Goal: Information Seeking & Learning: Find specific fact

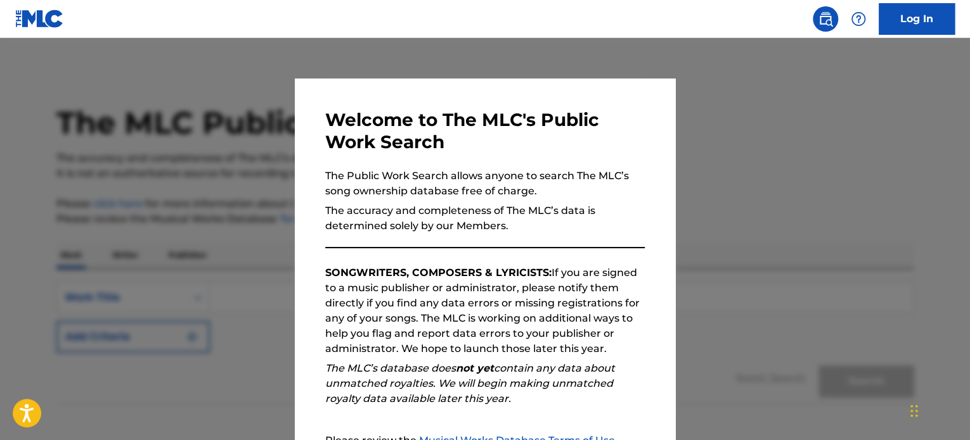
scroll to position [70, 0]
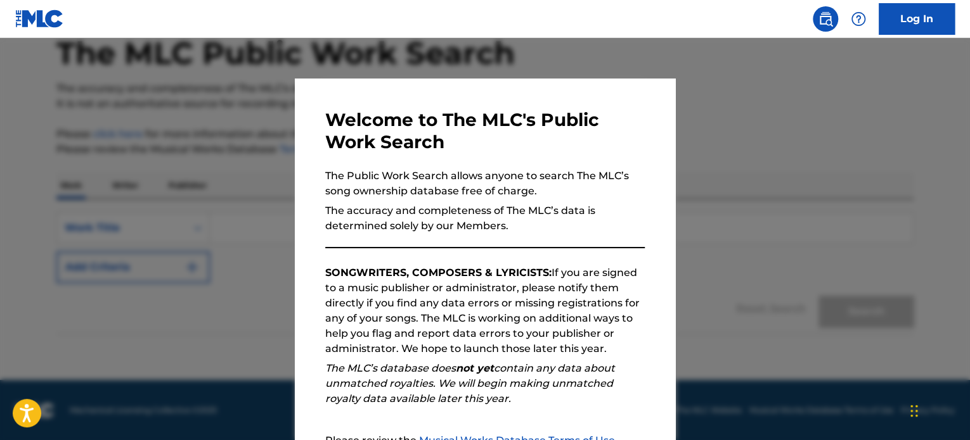
drag, startPoint x: 708, startPoint y: 152, endPoint x: 534, endPoint y: 266, distance: 208.3
click at [534, 266] on p "SONGWRITERS, COMPOSERS & LYRICISTS: If you are signed to a music publisher or a…" at bounding box center [484, 311] width 319 height 91
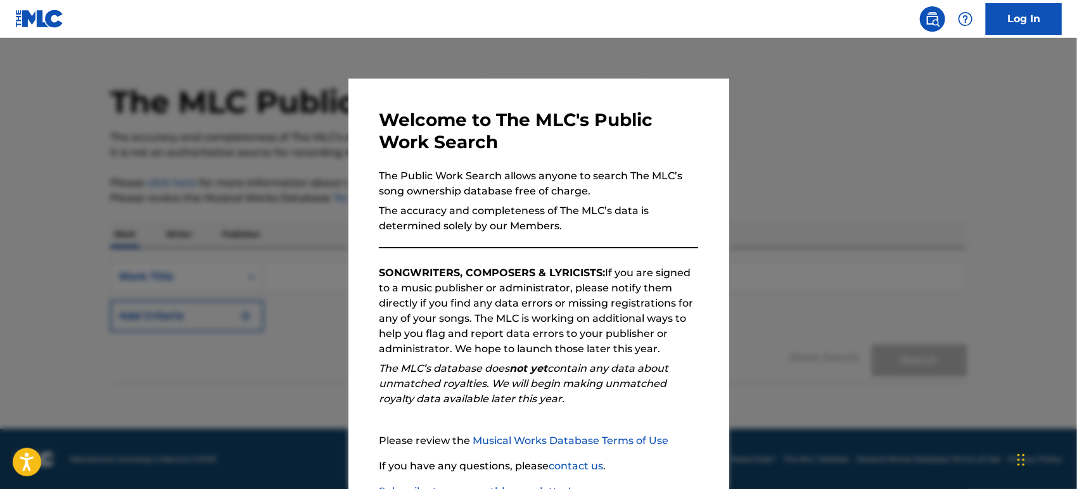
scroll to position [0, 0]
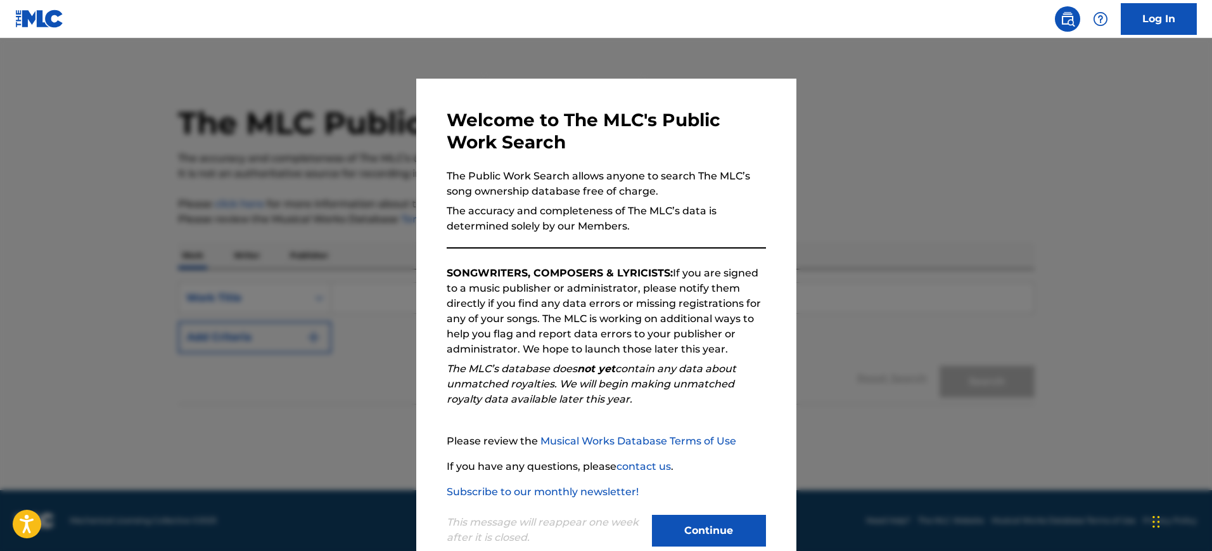
click at [733, 440] on button "Continue" at bounding box center [709, 531] width 114 height 32
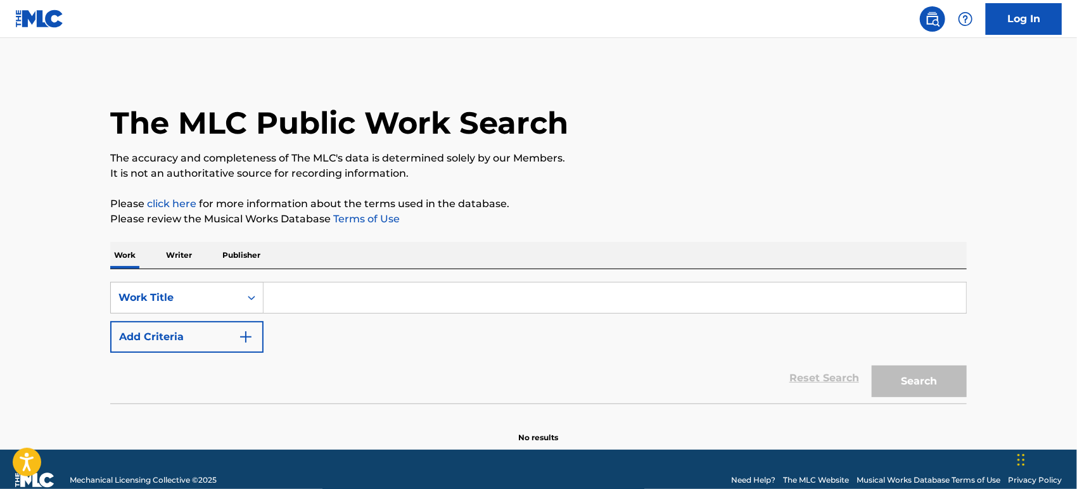
click at [349, 297] on input "Search Form" at bounding box center [615, 298] width 703 height 30
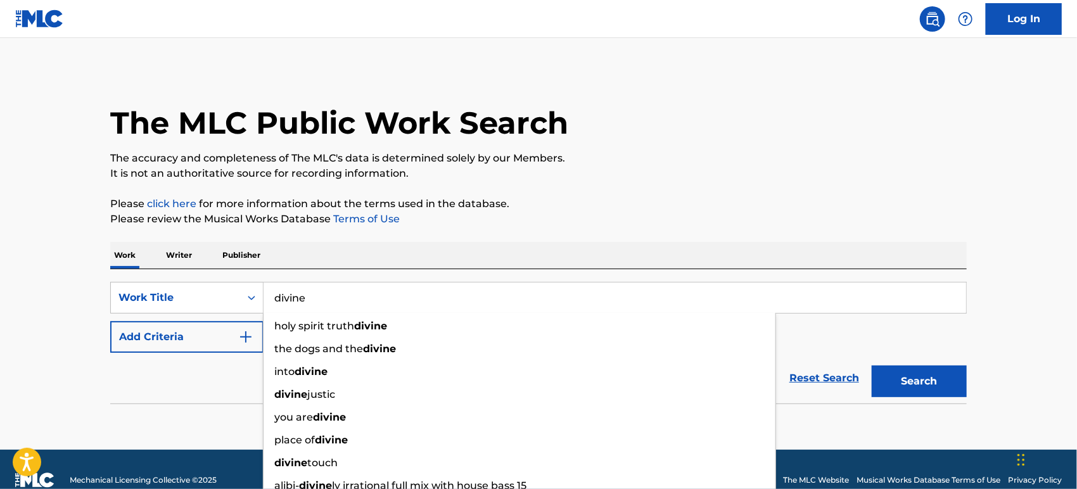
type input "divine"
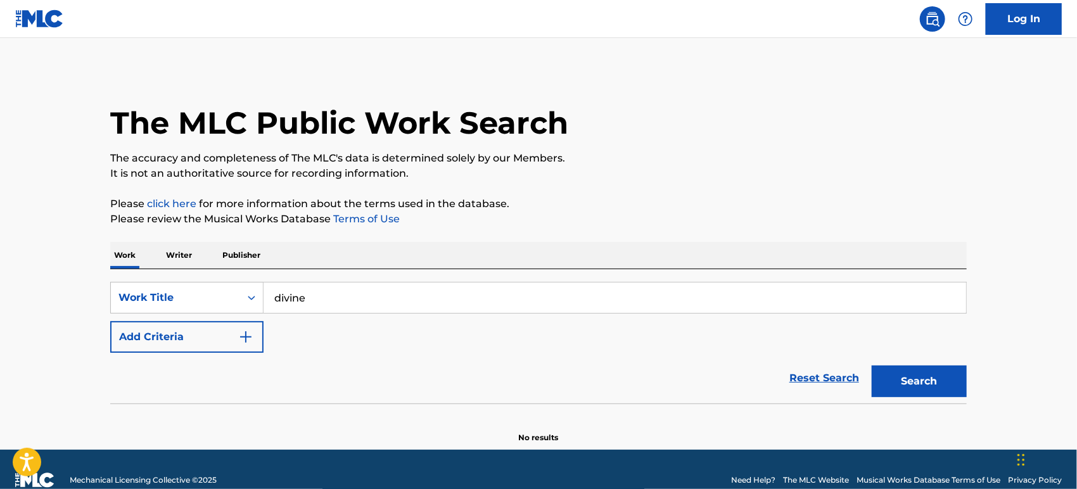
click at [186, 342] on button "Add Criteria" at bounding box center [186, 337] width 153 height 32
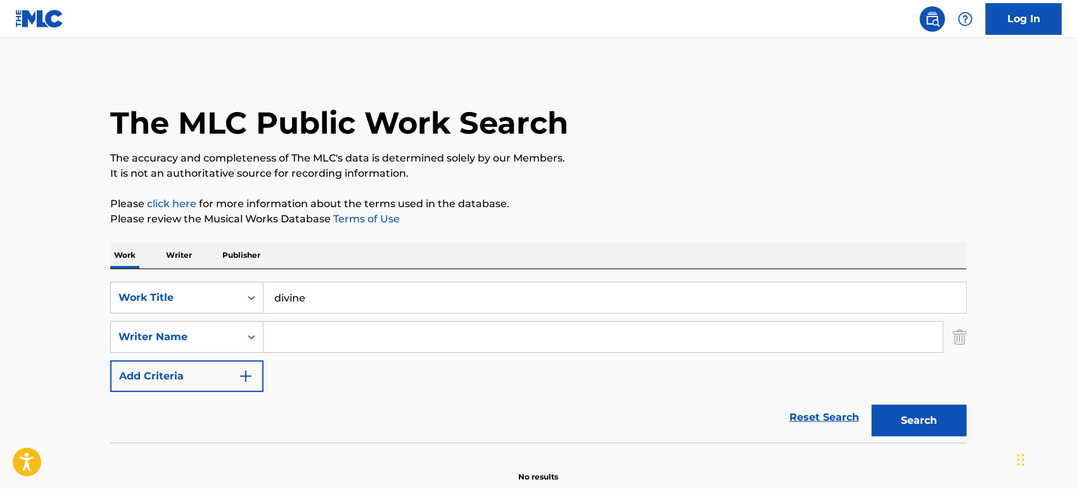
click at [322, 342] on input "Search Form" at bounding box center [603, 337] width 679 height 30
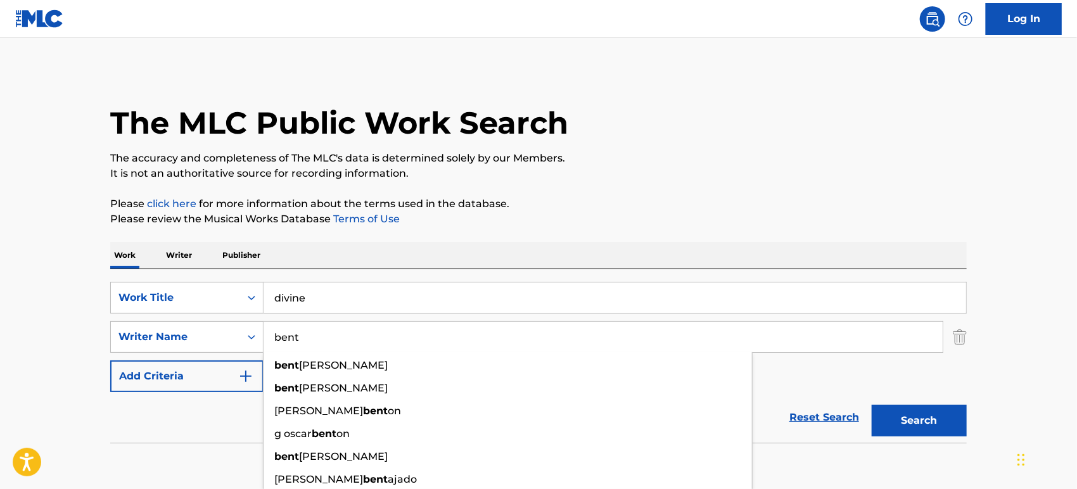
type input "bent"
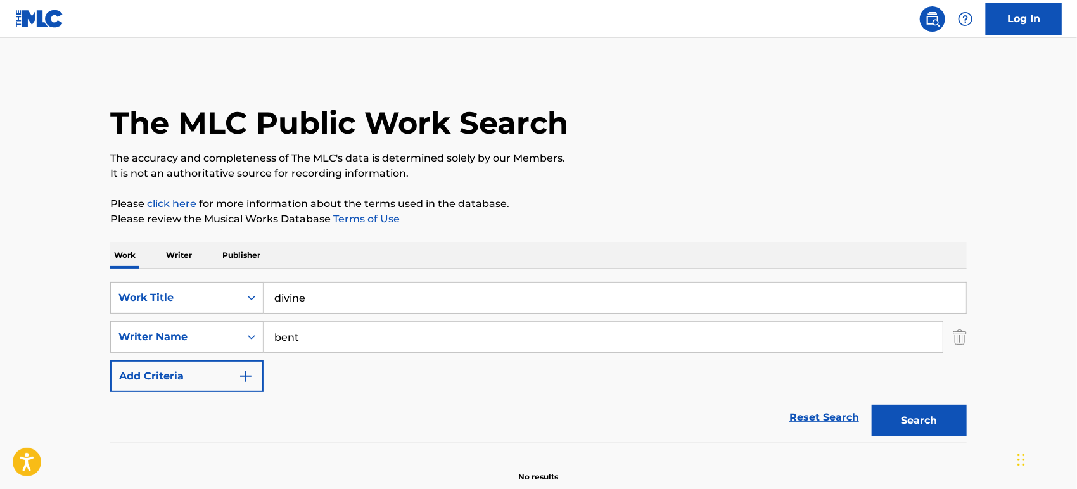
click at [923, 427] on button "Search" at bounding box center [919, 421] width 95 height 32
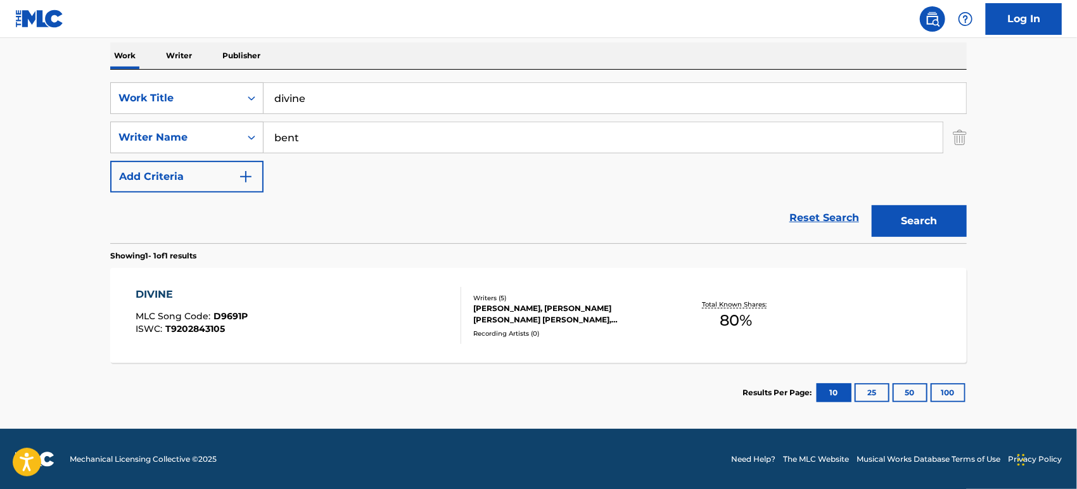
click at [393, 141] on input "bent" at bounding box center [603, 137] width 679 height 30
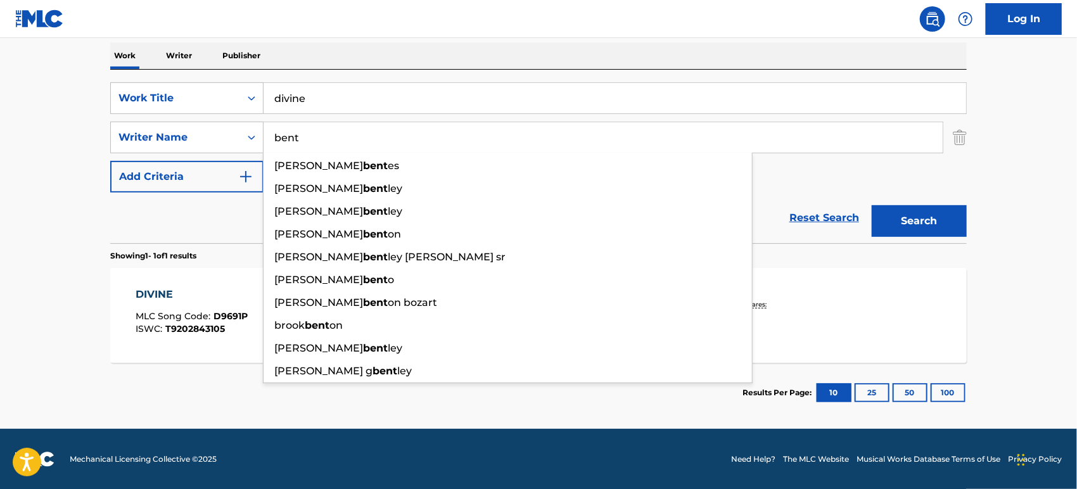
click at [392, 132] on input "bent" at bounding box center [603, 137] width 679 height 30
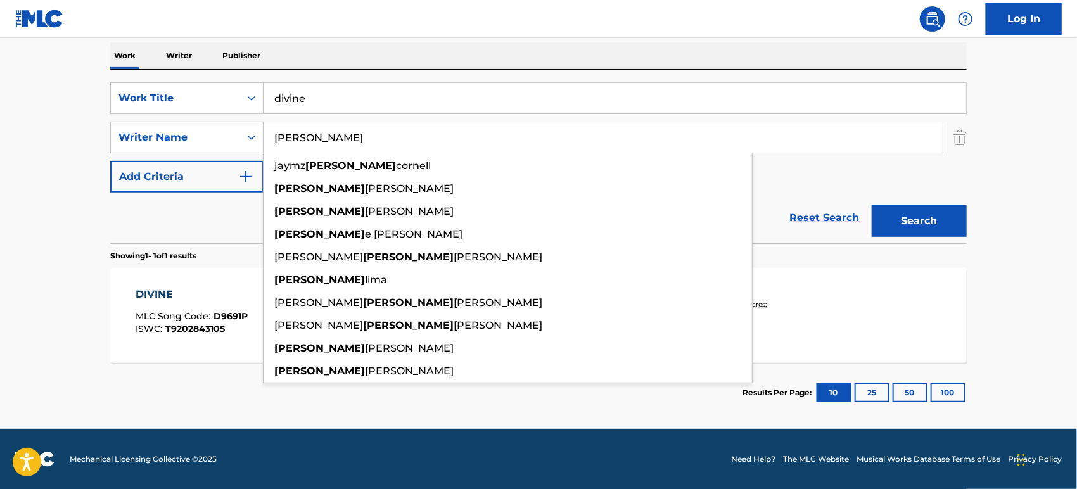
click at [872, 205] on button "Search" at bounding box center [919, 221] width 95 height 32
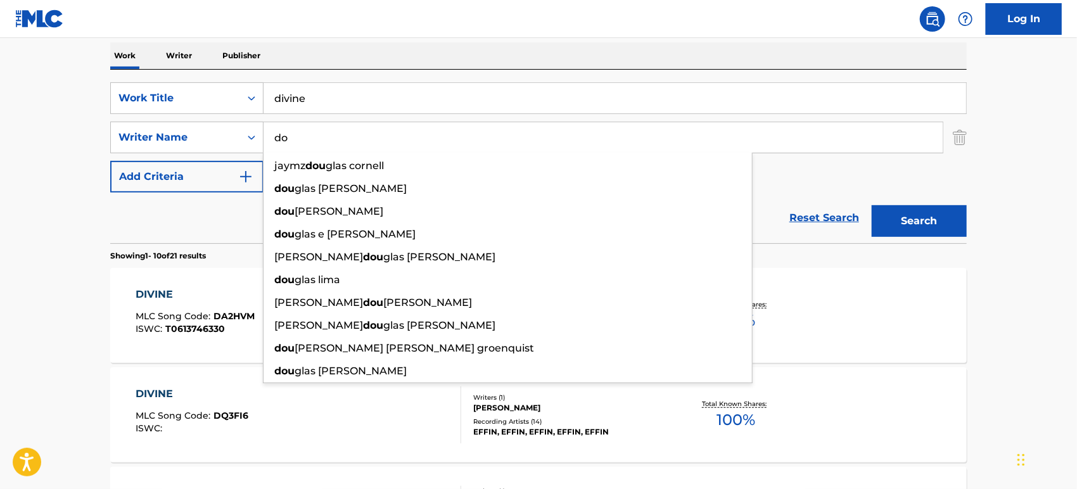
type input "d"
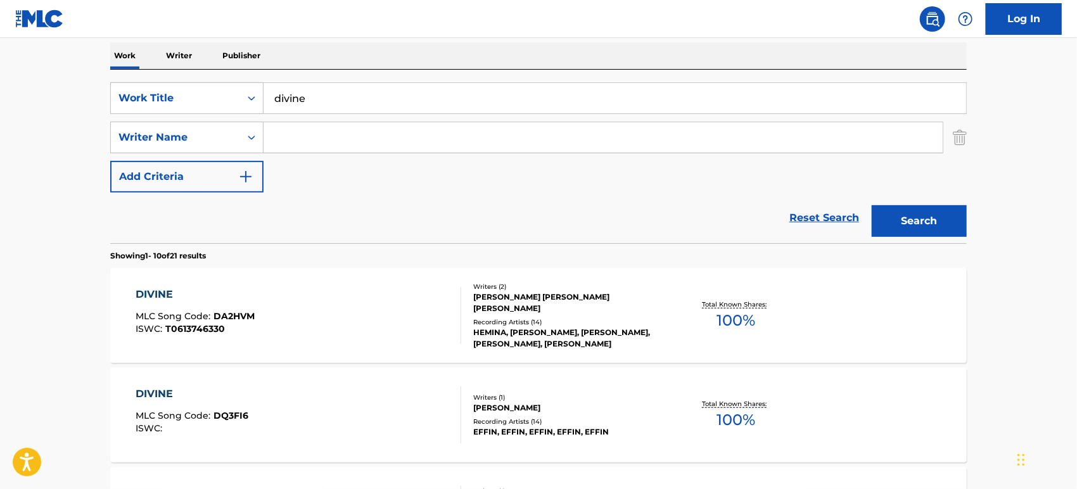
click at [456, 135] on input "Search Form" at bounding box center [603, 137] width 679 height 30
paste input "[PERSON_NAME]"
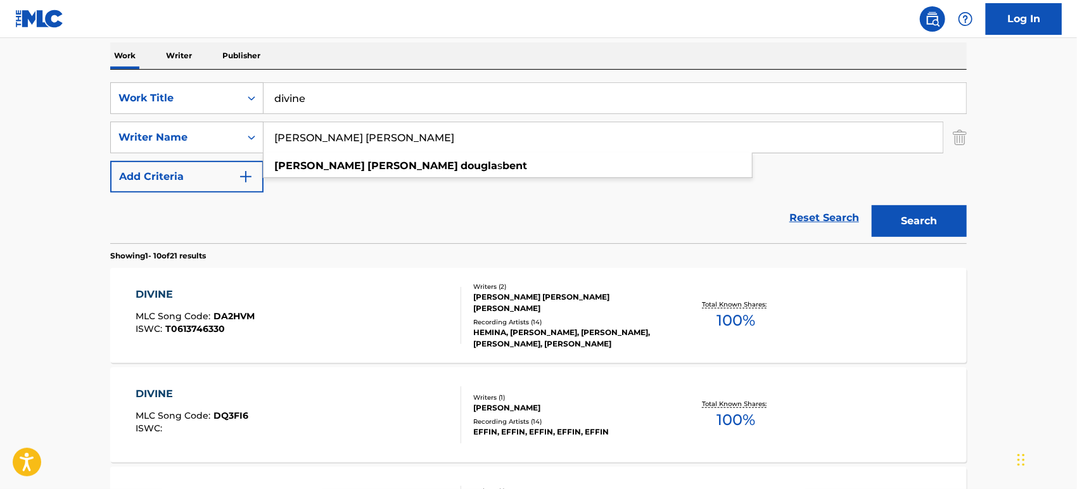
click at [872, 205] on button "Search" at bounding box center [919, 221] width 95 height 32
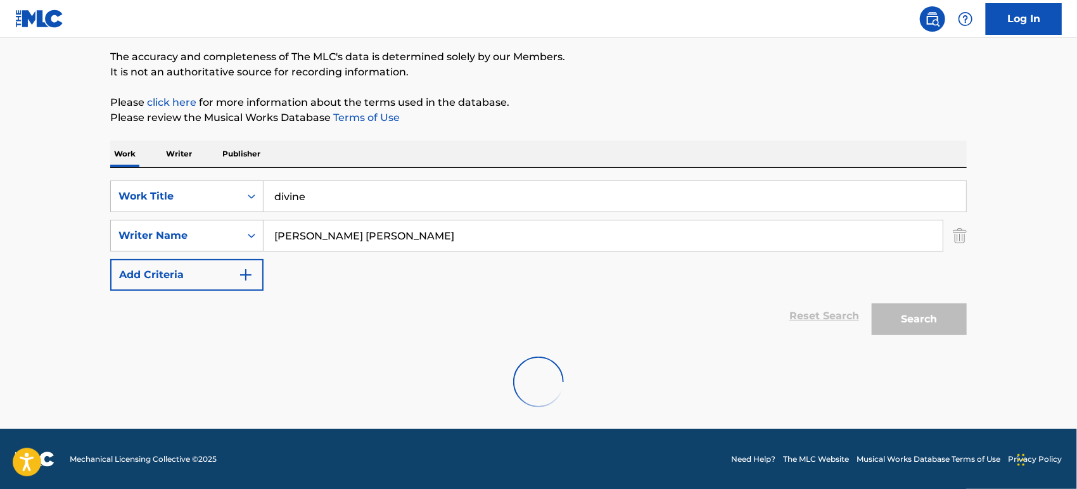
scroll to position [60, 0]
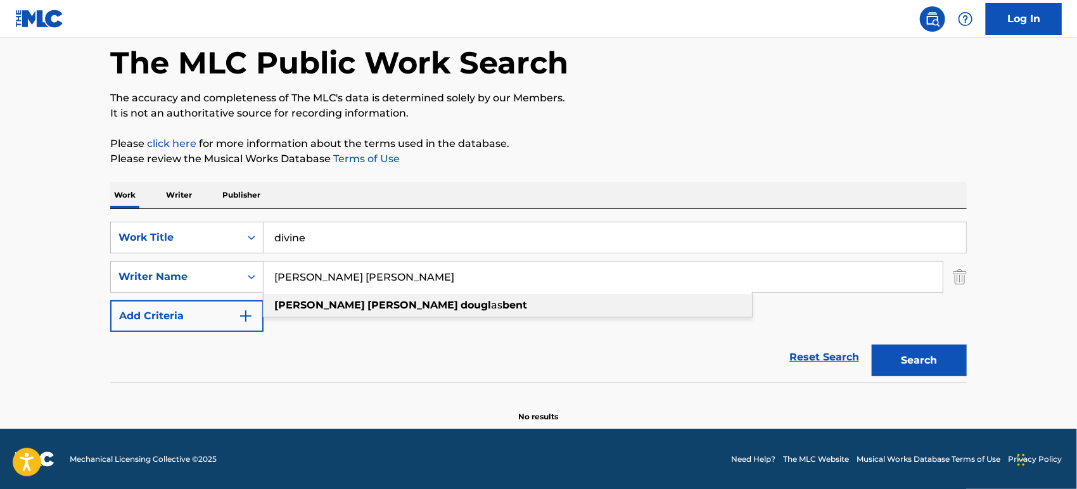
click at [461, 306] on strong "dougl" at bounding box center [476, 305] width 30 height 12
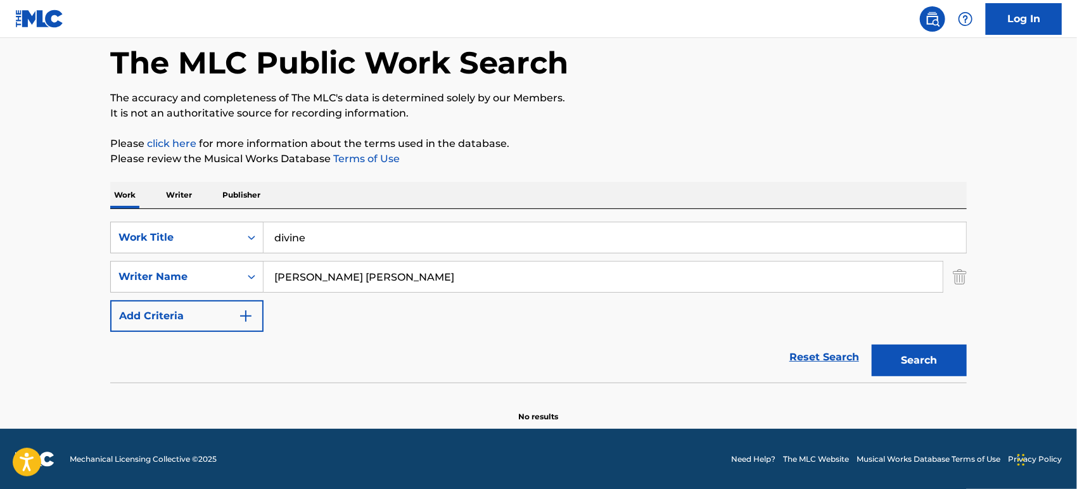
click at [872, 345] on button "Search" at bounding box center [919, 361] width 95 height 32
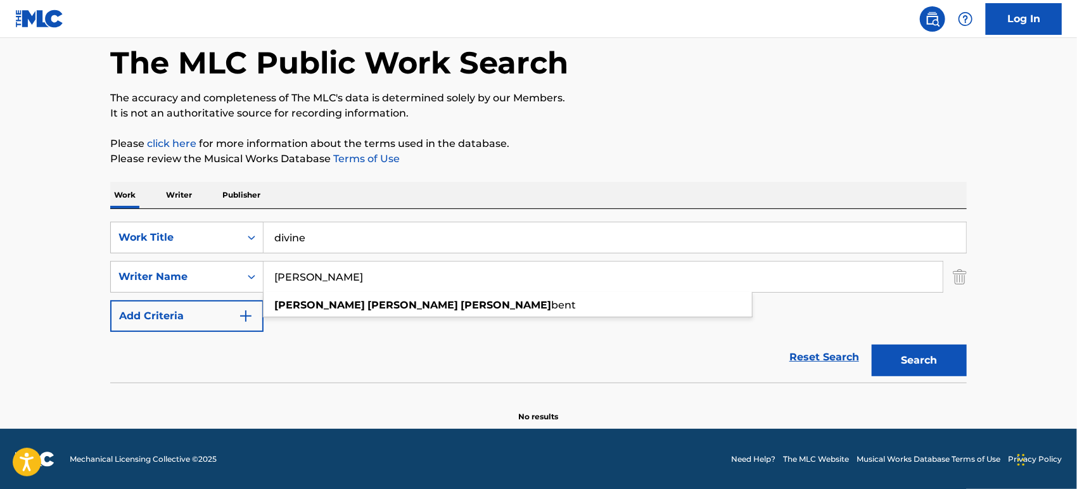
type input "[PERSON_NAME]"
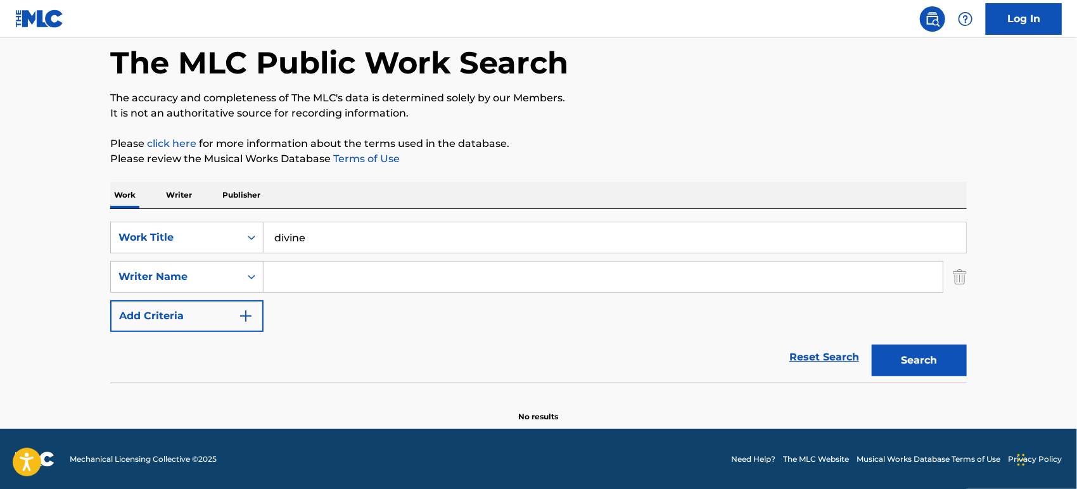
paste input "[PERSON_NAME] (ipi: None), [PERSON_NAME] (ipi: None), [PERSON_NAME] (ipi: None)…"
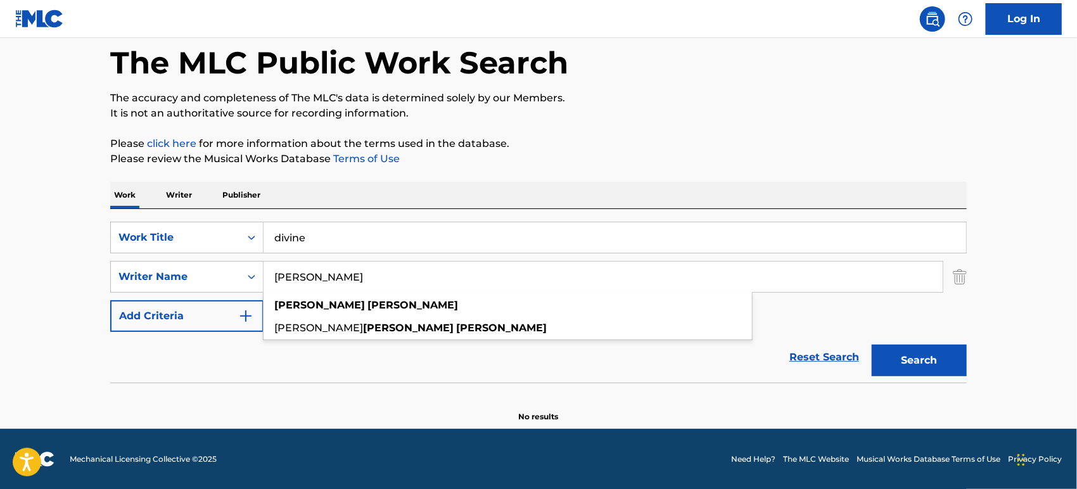
type input "[PERSON_NAME]"
click at [415, 237] on input "divine" at bounding box center [615, 237] width 703 height 30
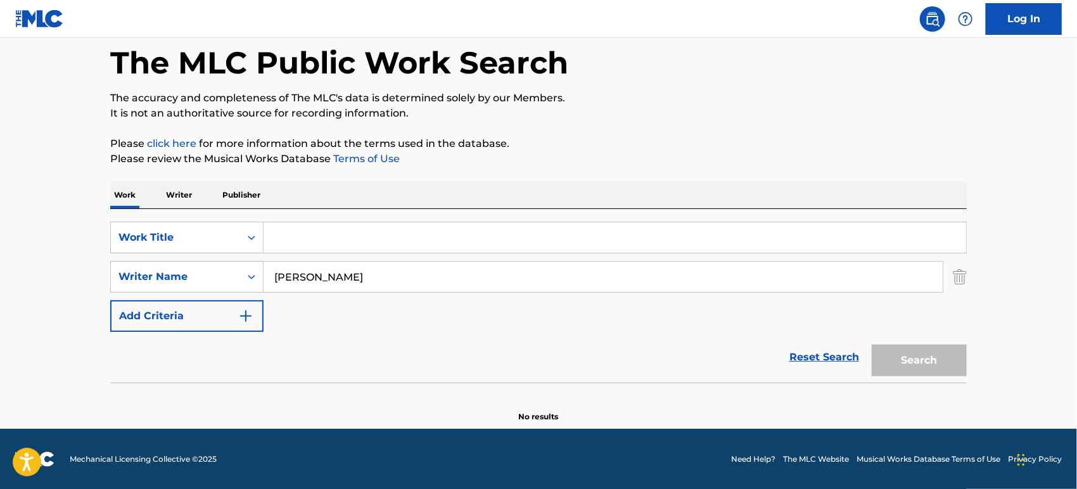
paste input "Don't Let Me Go (Acoustic)"
type input "Don't Let Me Go (Acoustic)"
click at [872, 345] on button "Search" at bounding box center [919, 361] width 95 height 32
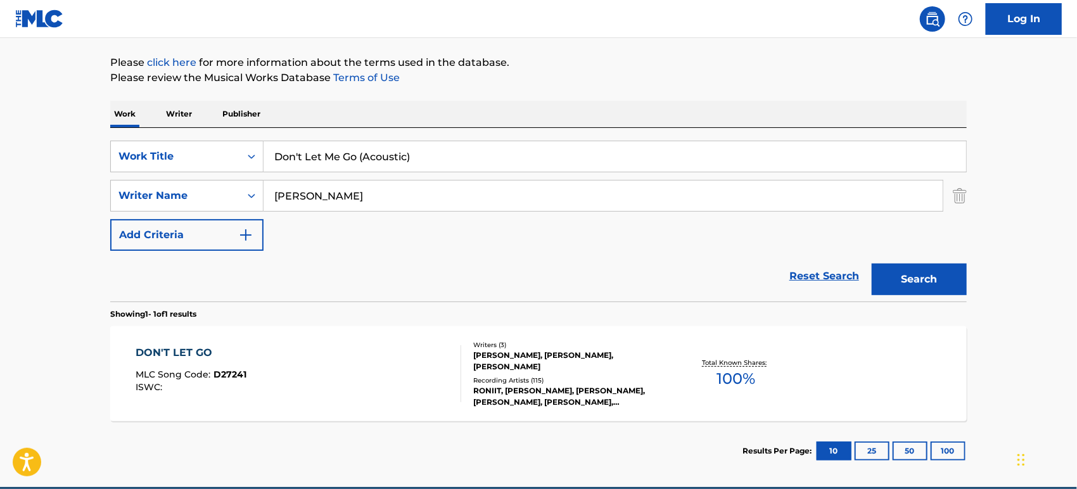
scroll to position [142, 0]
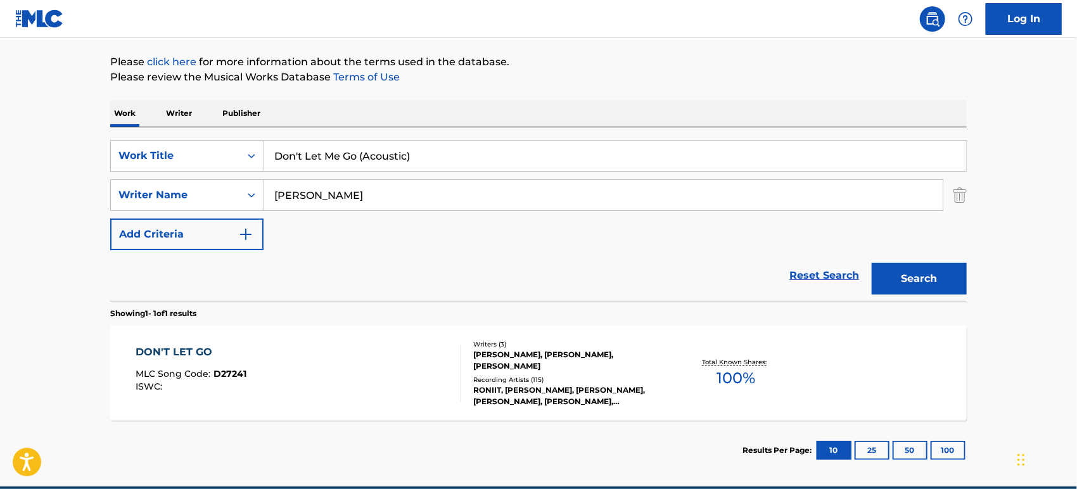
click at [327, 391] on div "DON'T LET GO MLC Song Code : D27241 ISWC :" at bounding box center [299, 373] width 326 height 57
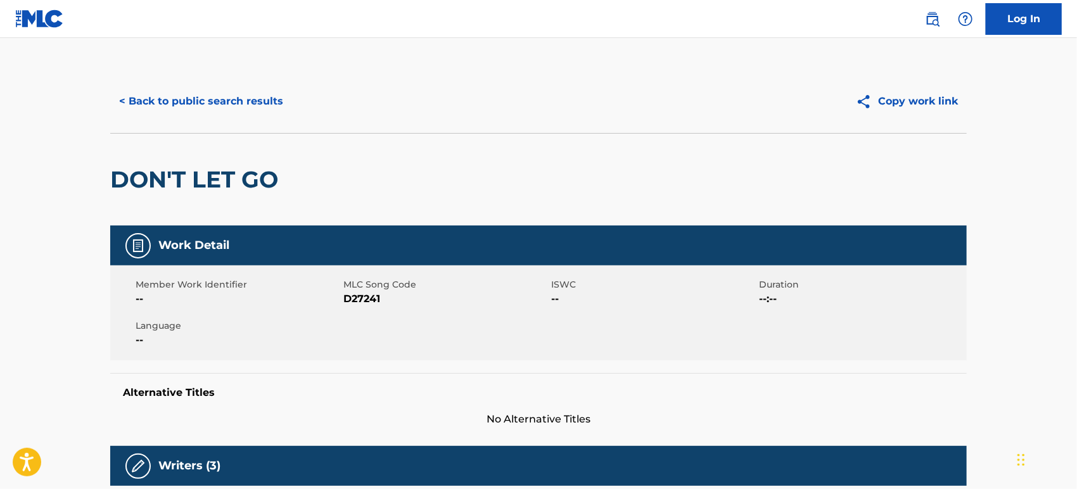
click at [208, 96] on button "< Back to public search results" at bounding box center [201, 102] width 182 height 32
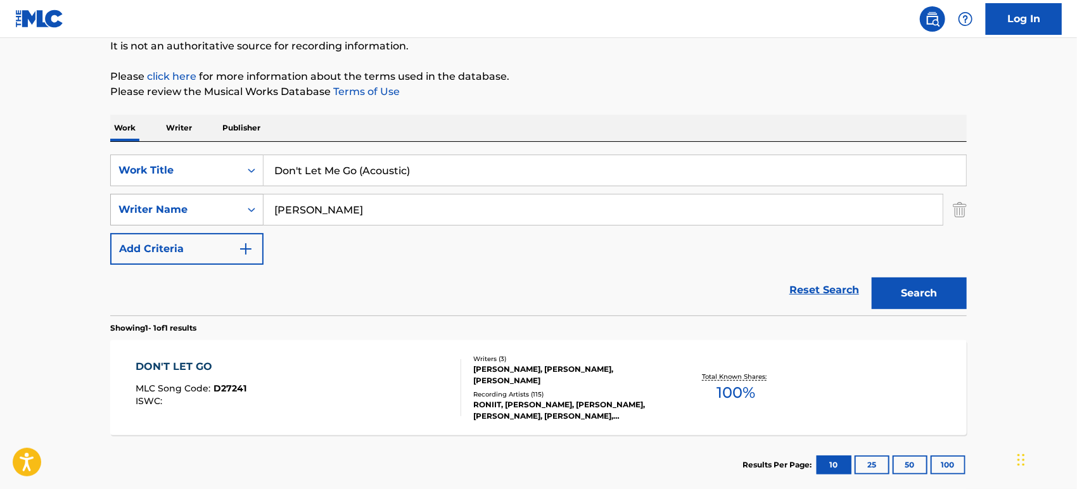
drag, startPoint x: 417, startPoint y: 204, endPoint x: 226, endPoint y: 200, distance: 190.8
click at [226, 200] on div "SearchWithCriteria5ca4d76e-d0ef-4b3c-862e-3bc9fdf569b9 Writer Name [PERSON_NAME]" at bounding box center [538, 210] width 857 height 32
paste input "[PERSON_NAME]"
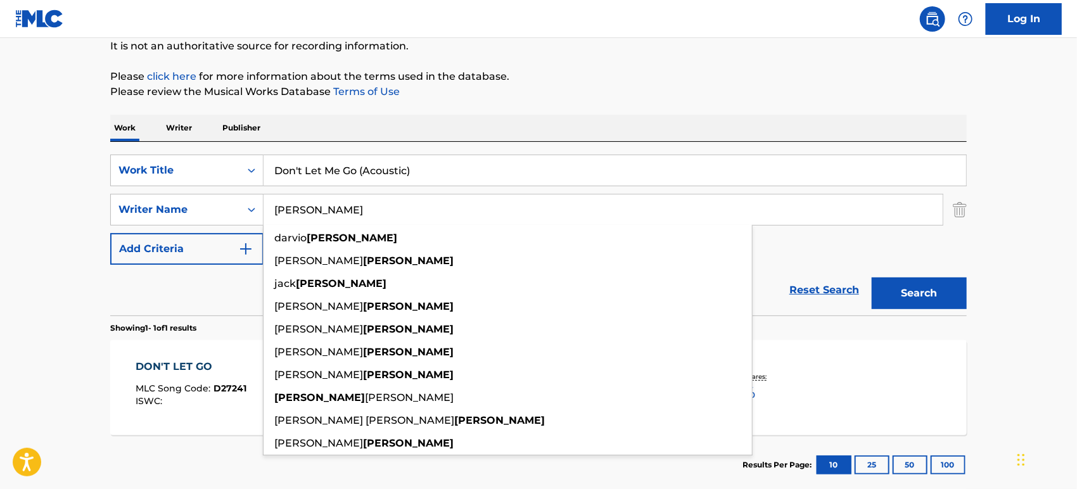
type input "[PERSON_NAME]"
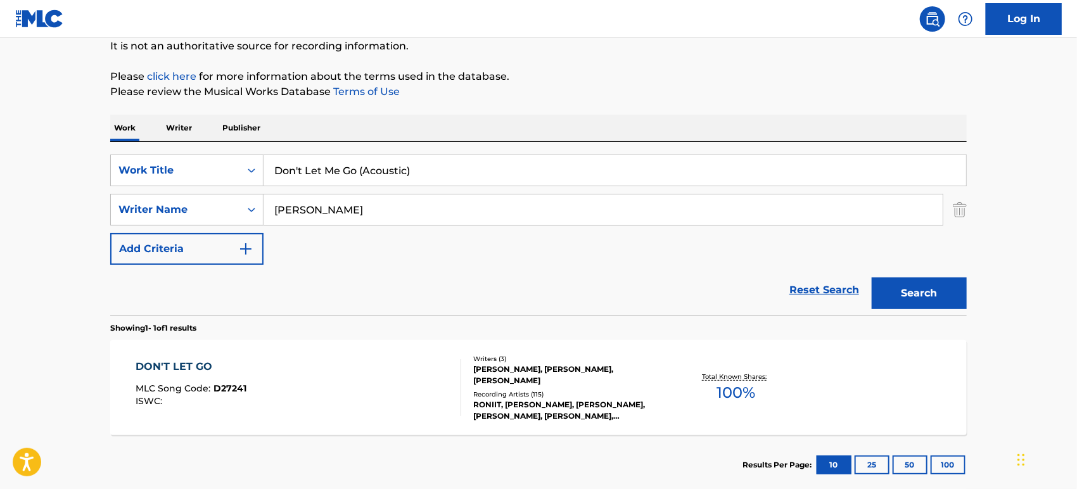
drag, startPoint x: 456, startPoint y: 177, endPoint x: 139, endPoint y: 148, distance: 318.2
click at [139, 148] on div "SearchWithCriteriabb414dc6-1d75-4124-a446-c1d3bf8da2f3 Work Title Don't Let Me …" at bounding box center [538, 229] width 857 height 174
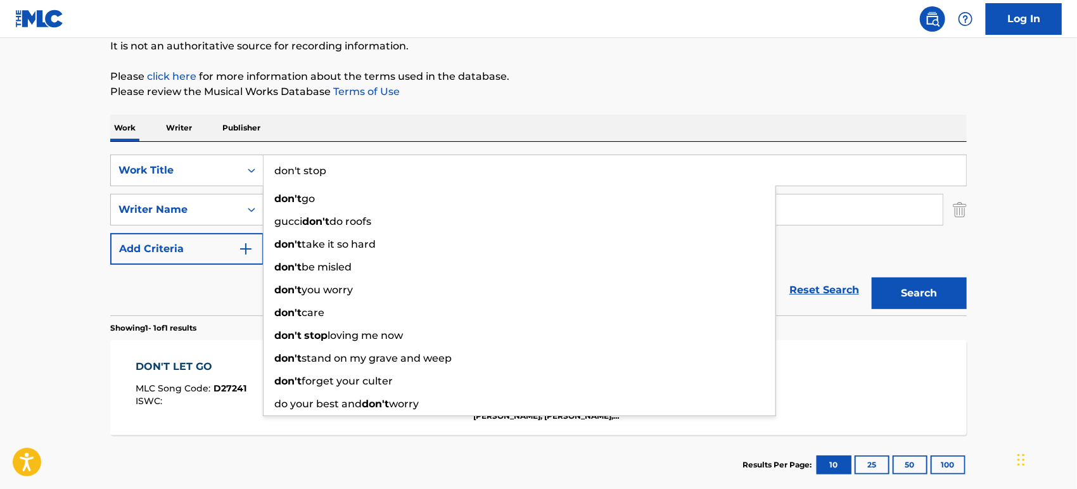
type input "don't stop"
click at [872, 278] on button "Search" at bounding box center [919, 294] width 95 height 32
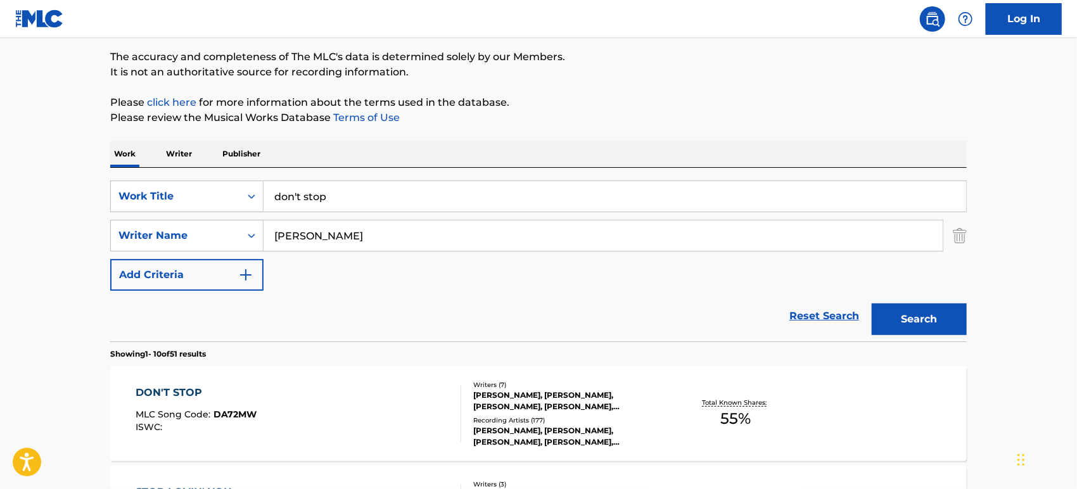
click at [466, 141] on div "Work Writer Publisher" at bounding box center [538, 154] width 857 height 27
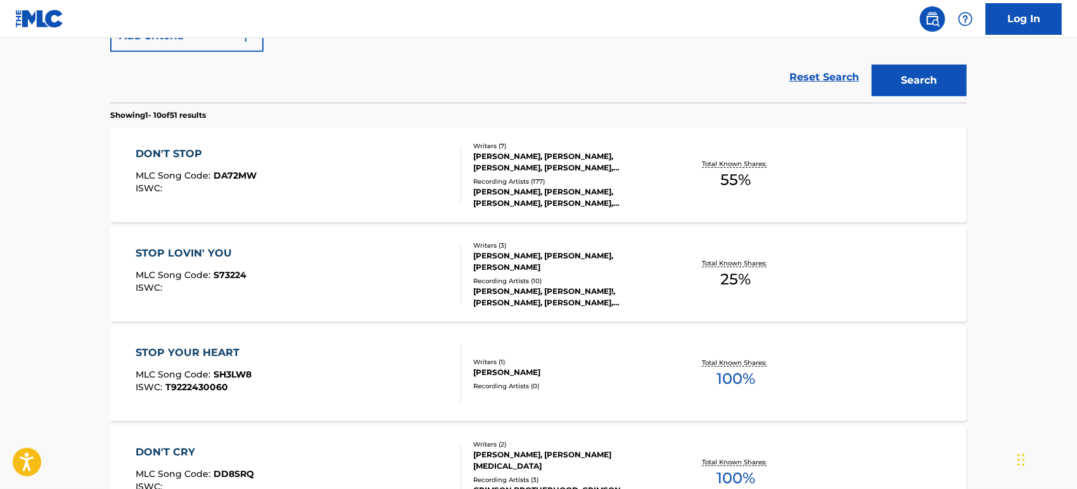
scroll to position [353, 0]
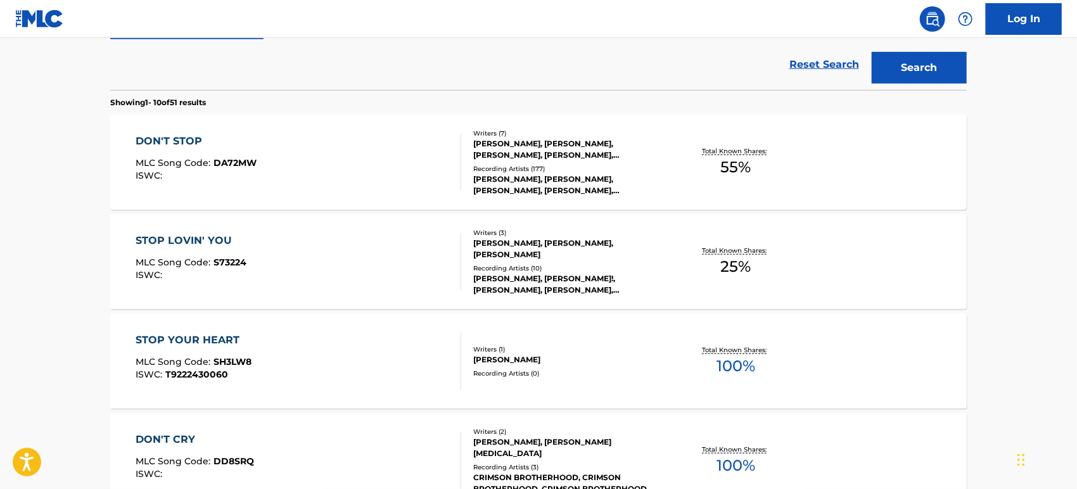
click at [293, 146] on div "DON'T STOP MLC Song Code : DA72MW ISWC :" at bounding box center [299, 162] width 326 height 57
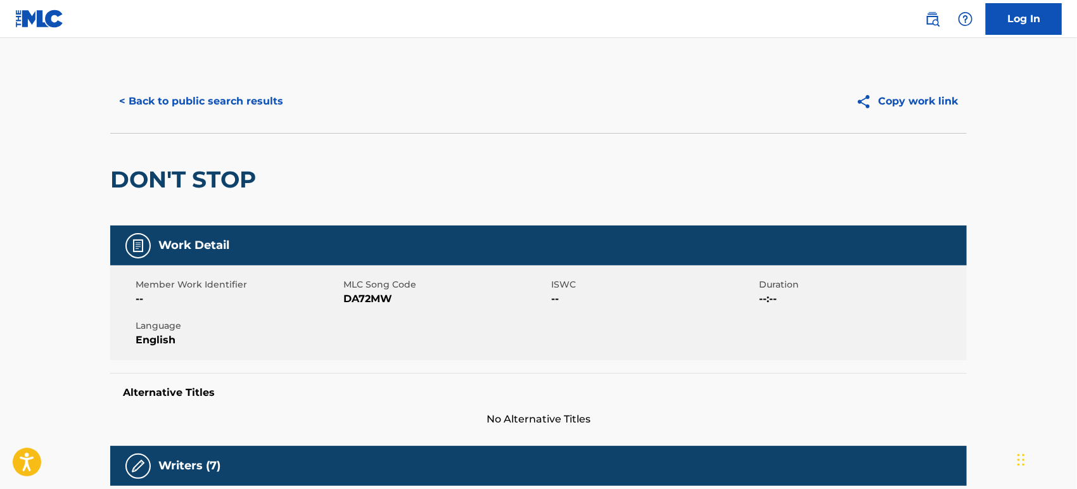
click at [179, 110] on button "< Back to public search results" at bounding box center [201, 102] width 182 height 32
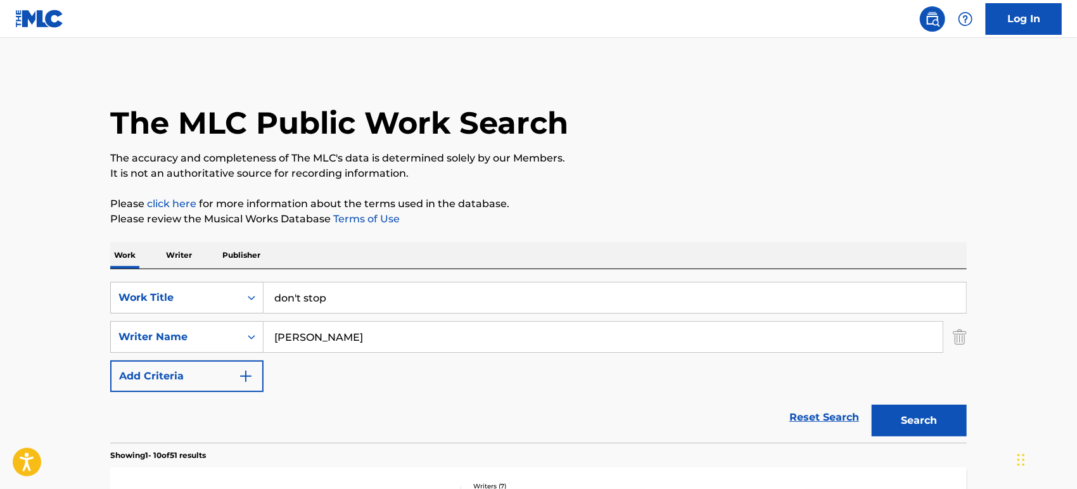
click at [340, 333] on input "[PERSON_NAME]" at bounding box center [603, 337] width 679 height 30
click at [350, 293] on input "don't stop" at bounding box center [615, 298] width 703 height 30
type input "don't"
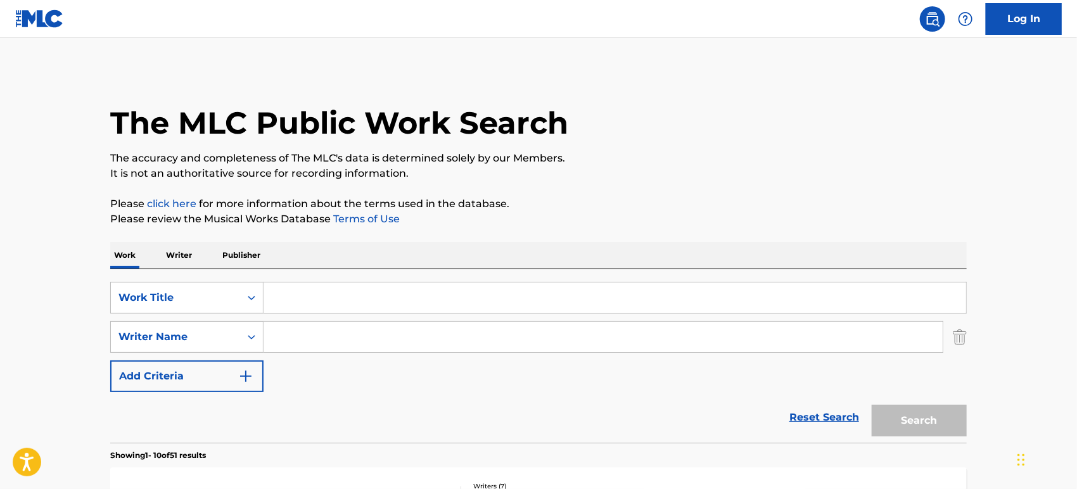
paste input "Don't Turn Away (From My Love)"
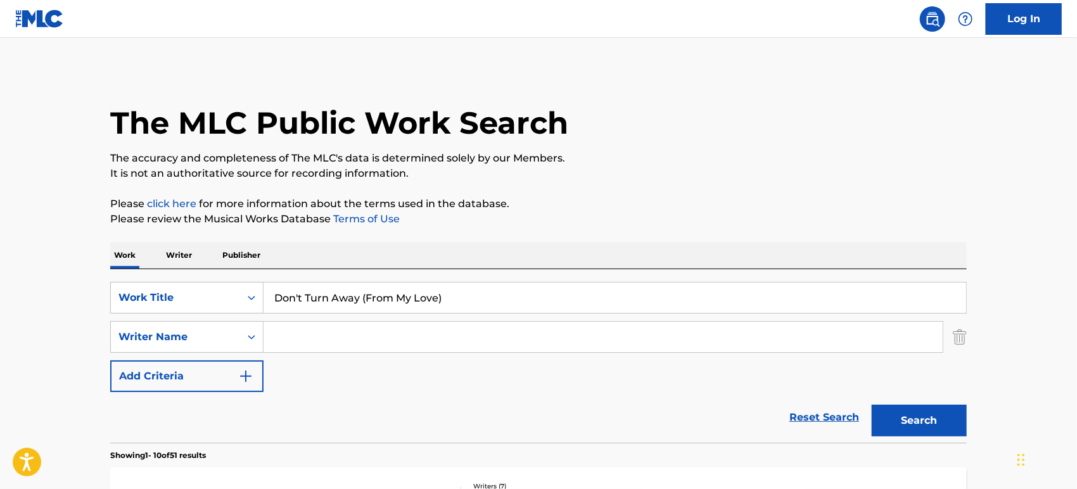
type input "Don't Turn Away (From My Love)"
click at [324, 349] on input "Search Form" at bounding box center [603, 337] width 679 height 30
click at [872, 405] on button "Search" at bounding box center [919, 421] width 95 height 32
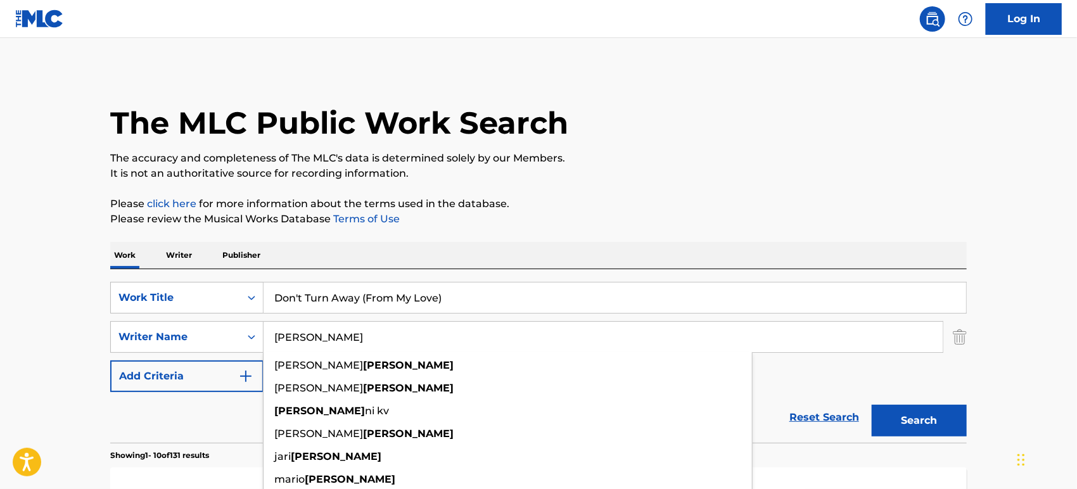
click at [593, 252] on div "Work Writer Publisher" at bounding box center [538, 255] width 857 height 27
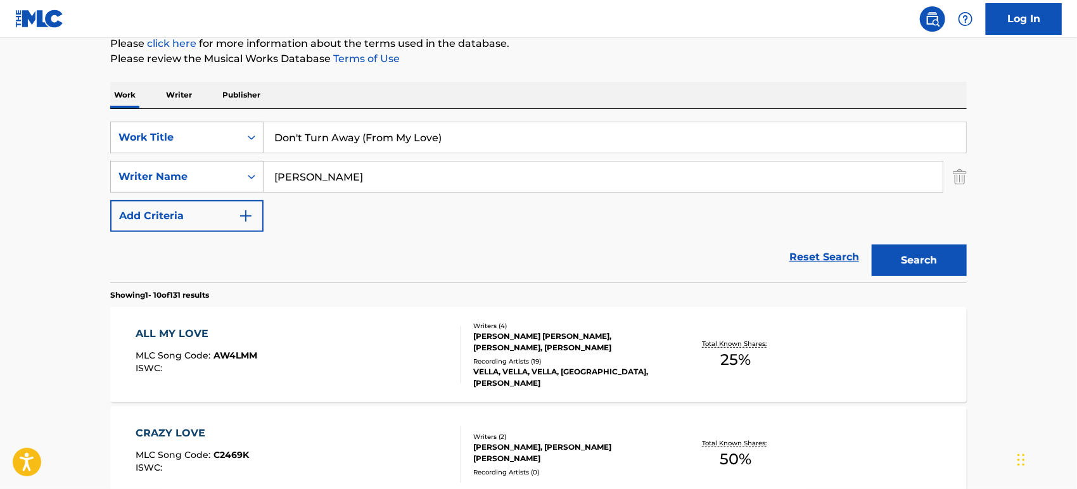
scroll to position [160, 0]
click at [397, 179] on input "[PERSON_NAME]" at bounding box center [603, 177] width 679 height 30
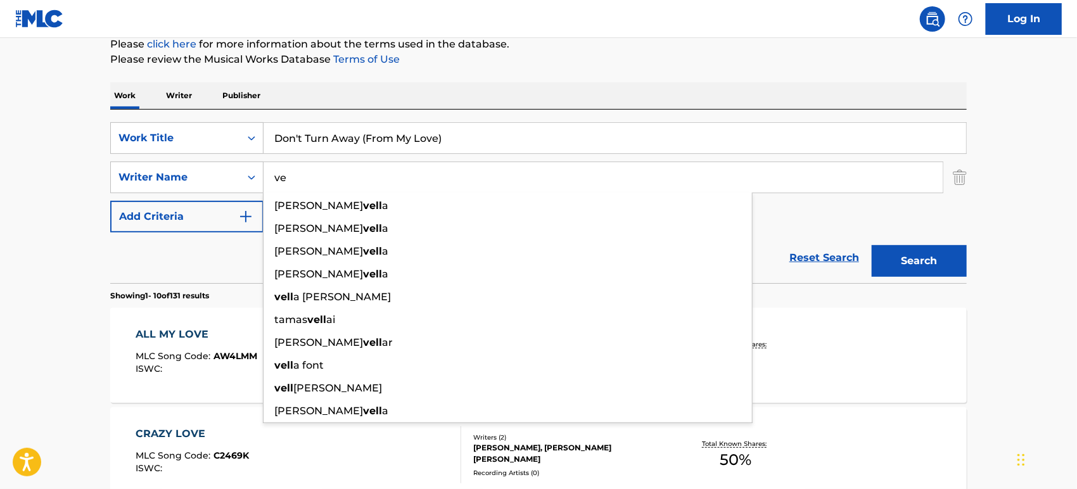
type input "v"
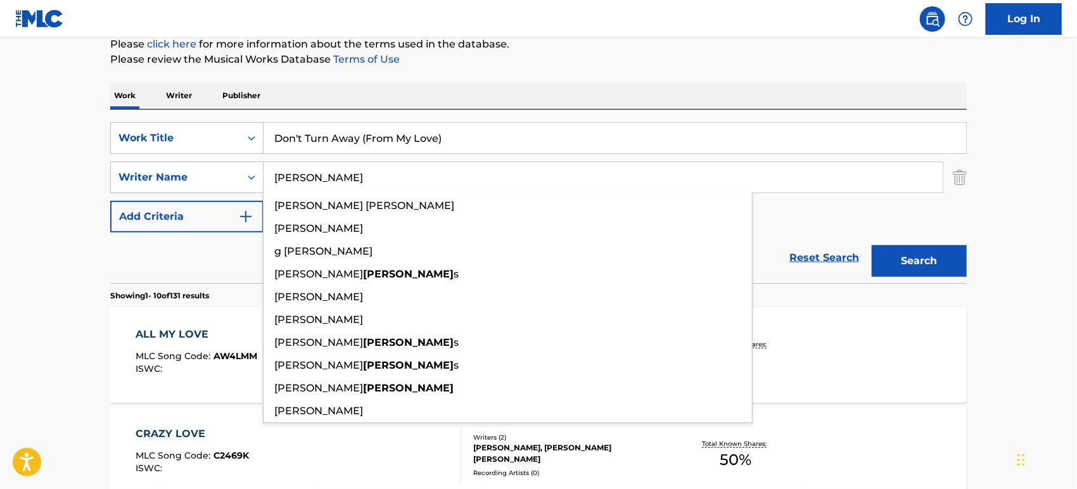
type input "[PERSON_NAME]"
click at [872, 245] on button "Search" at bounding box center [919, 261] width 95 height 32
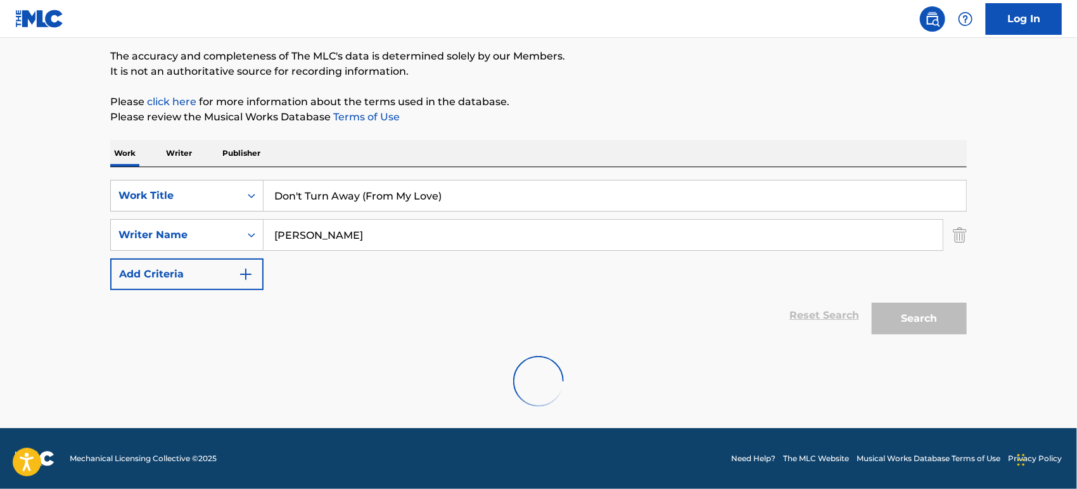
scroll to position [101, 0]
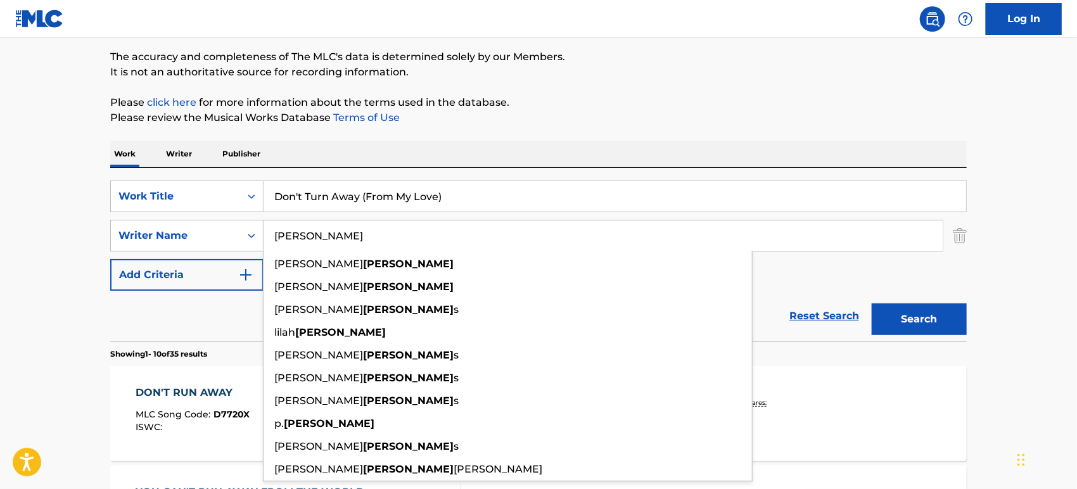
click at [684, 154] on div "Work Writer Publisher" at bounding box center [538, 154] width 857 height 27
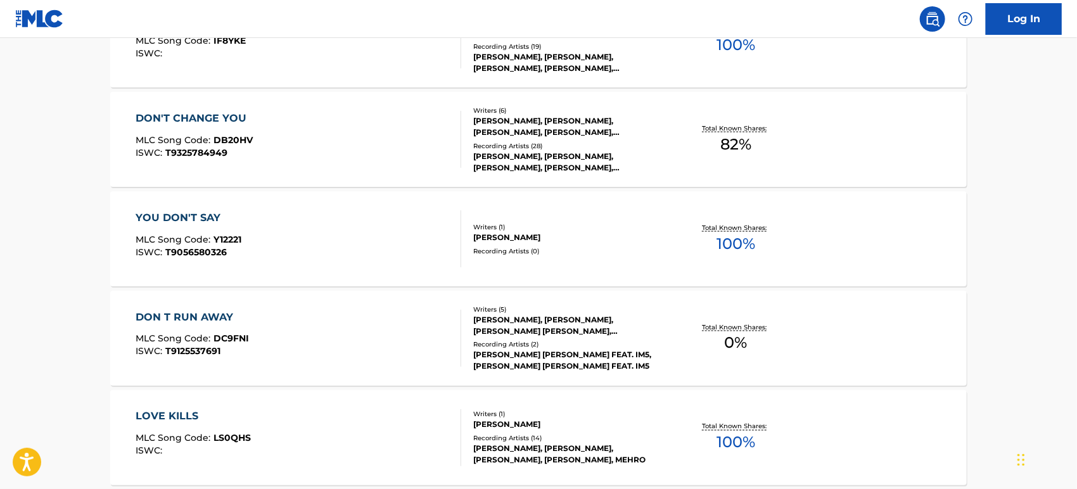
scroll to position [1101, 0]
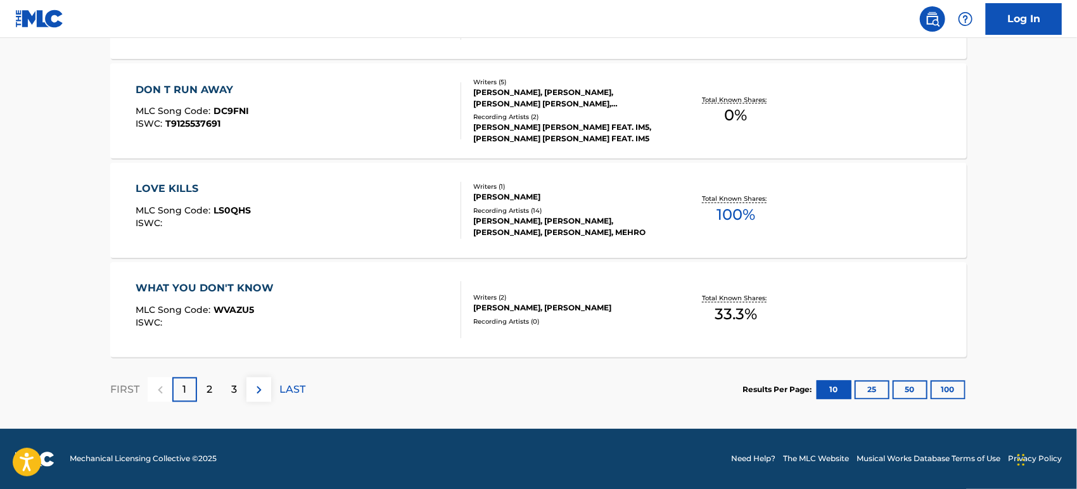
click at [218, 394] on div "2" at bounding box center [209, 390] width 25 height 25
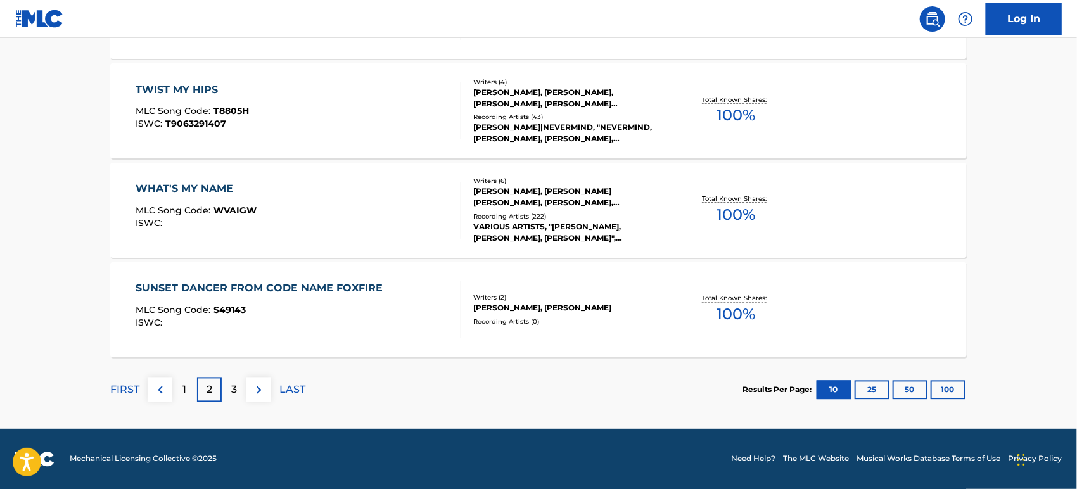
scroll to position [1100, 0]
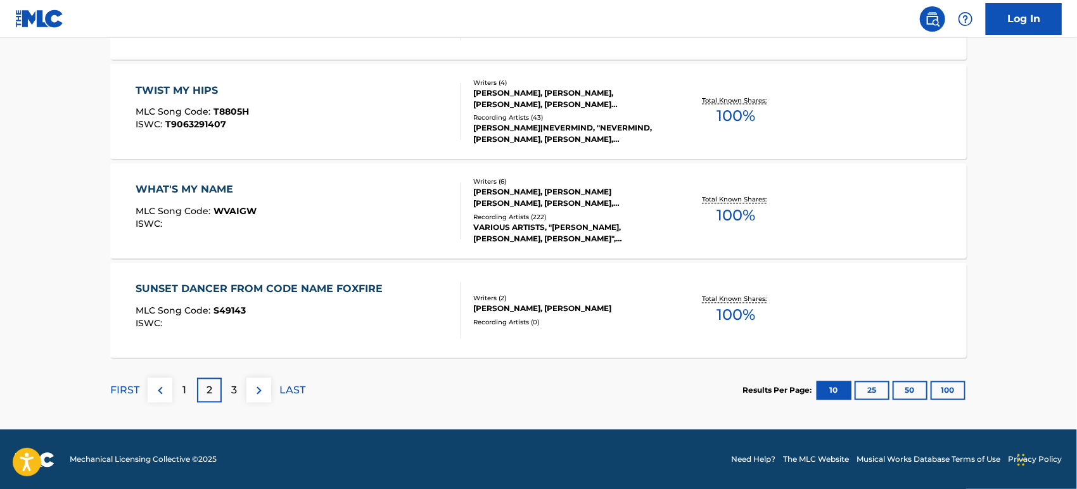
click at [188, 385] on div "1" at bounding box center [184, 390] width 25 height 25
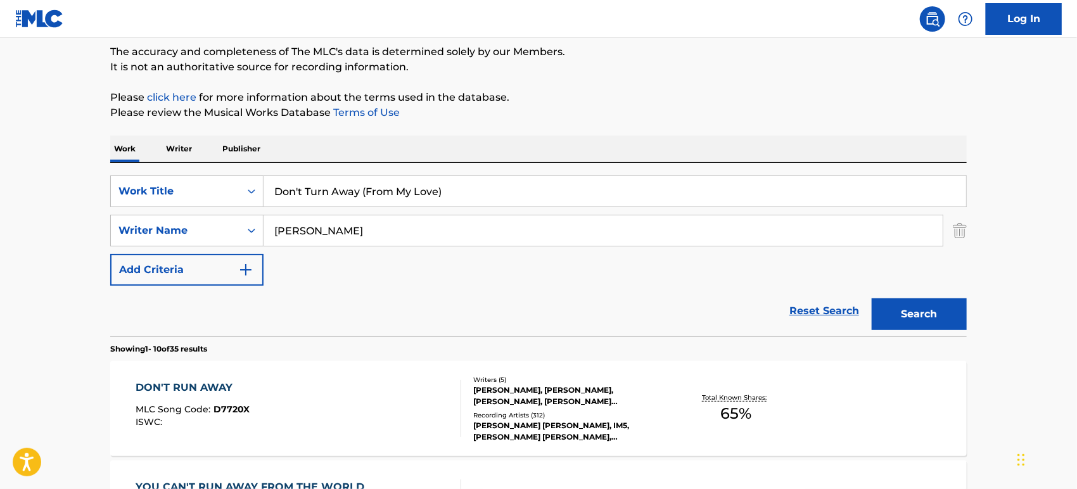
scroll to position [0, 0]
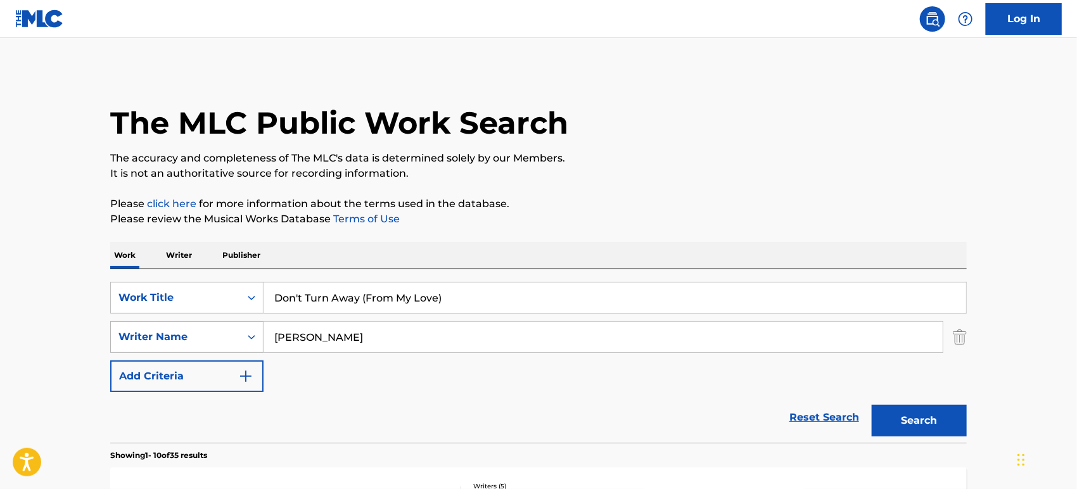
drag, startPoint x: 336, startPoint y: 338, endPoint x: 177, endPoint y: 326, distance: 159.5
click at [177, 326] on div "SearchWithCriteria5ca4d76e-d0ef-4b3c-862e-3bc9fdf569b9 Writer Name [PERSON_NAME]" at bounding box center [538, 337] width 857 height 32
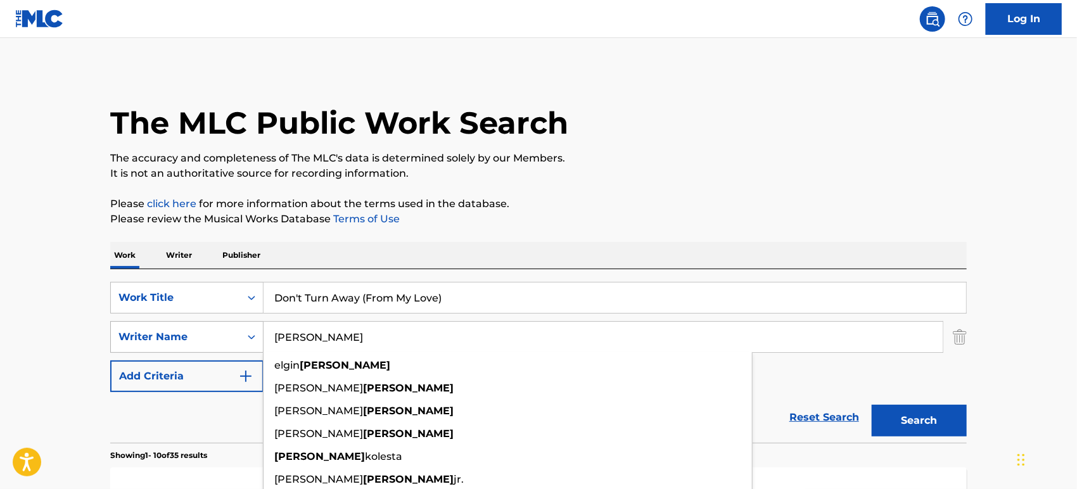
type input "[PERSON_NAME]"
click at [872, 405] on button "Search" at bounding box center [919, 421] width 95 height 32
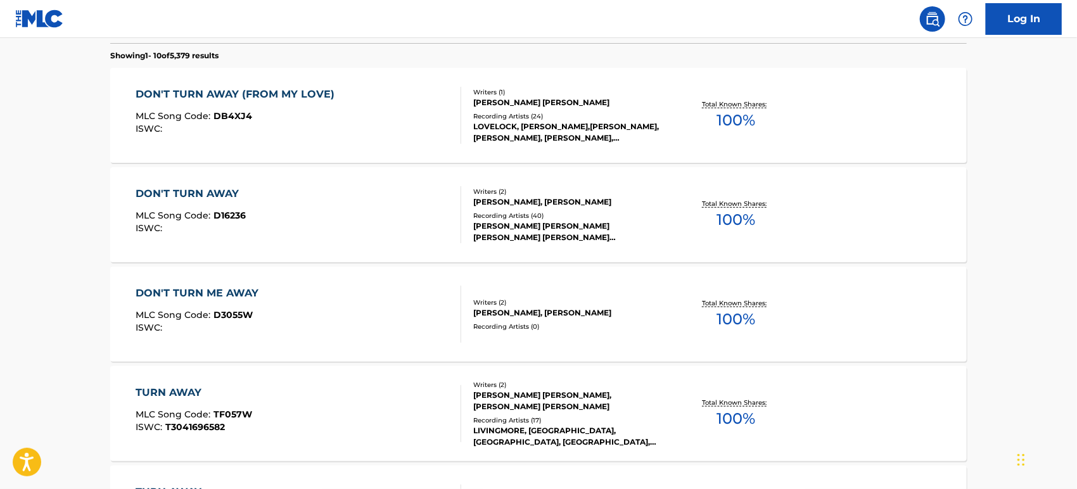
scroll to position [401, 0]
click at [410, 110] on div "DON'T TURN AWAY (FROM MY LOVE) MLC Song Code : DB4XJ4 ISWC :" at bounding box center [299, 114] width 326 height 57
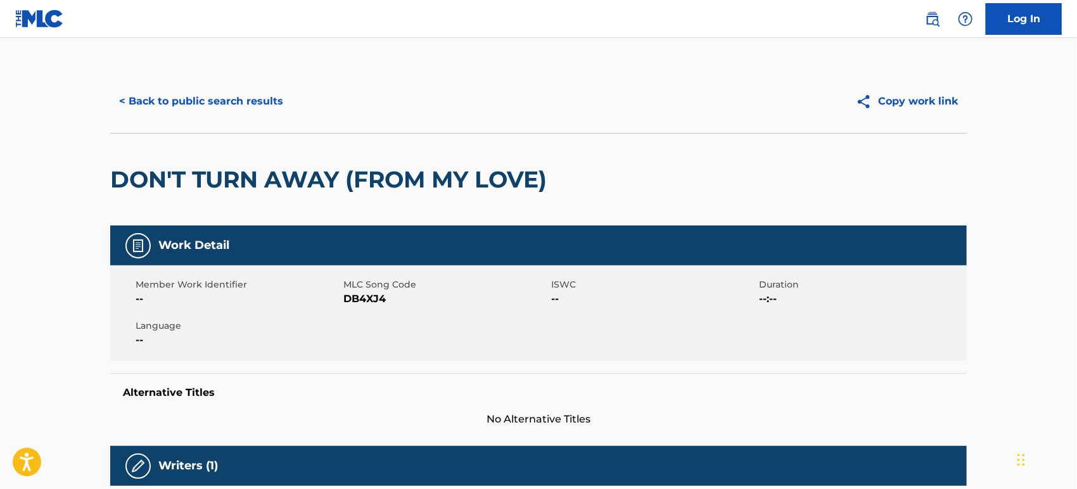
click at [219, 96] on button "< Back to public search results" at bounding box center [201, 102] width 182 height 32
